Goal: Find specific page/section: Find specific page/section

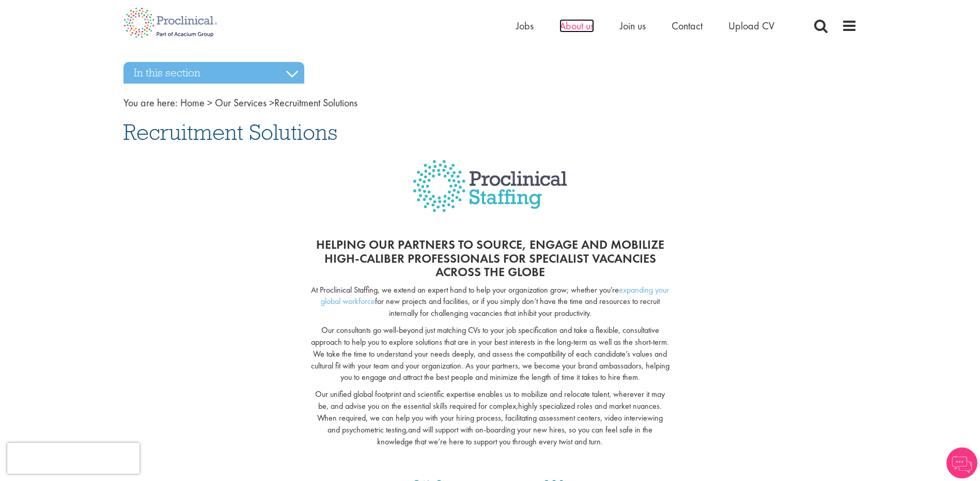
click at [572, 27] on span "About us" at bounding box center [576, 25] width 35 height 13
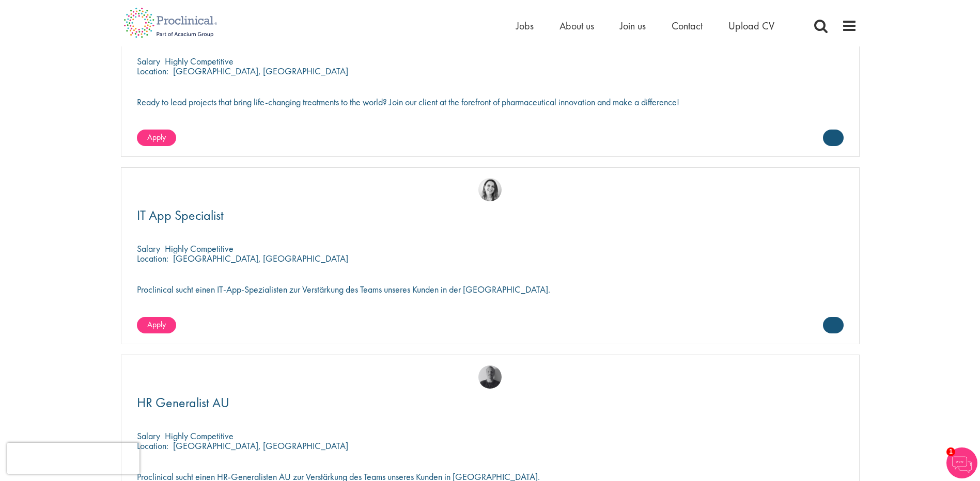
scroll to position [2118, 0]
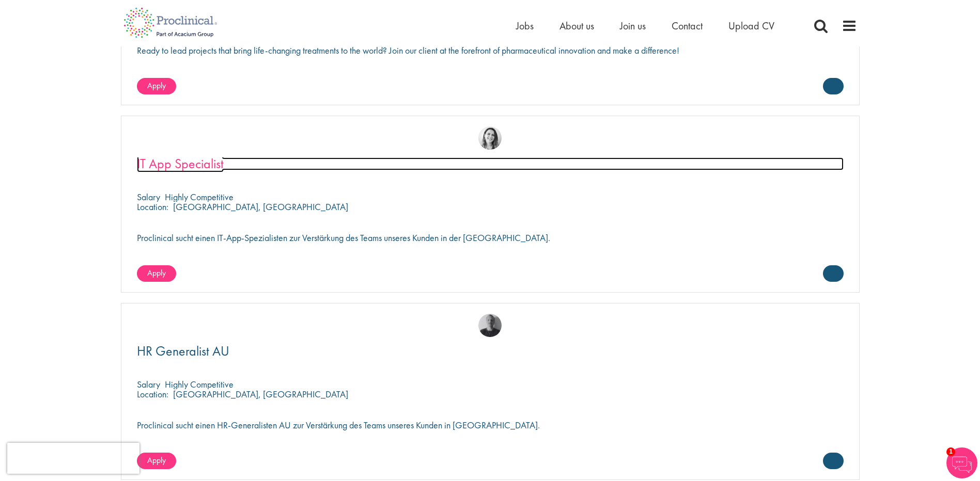
click at [166, 166] on span "IT App Specialist" at bounding box center [180, 164] width 87 height 18
